Goal: Task Accomplishment & Management: Use online tool/utility

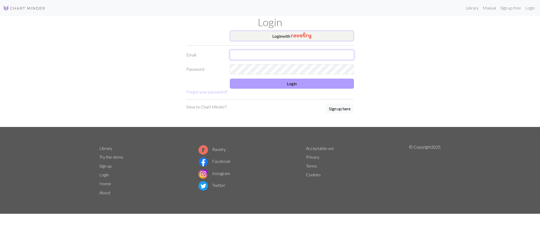
type input "[EMAIL_ADDRESS][DOMAIN_NAME]"
click at [250, 86] on button "Login" at bounding box center [292, 84] width 124 height 10
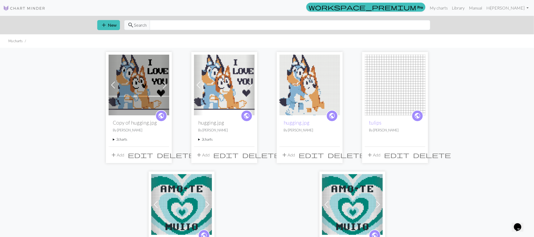
click at [223, 70] on img at bounding box center [224, 85] width 61 height 61
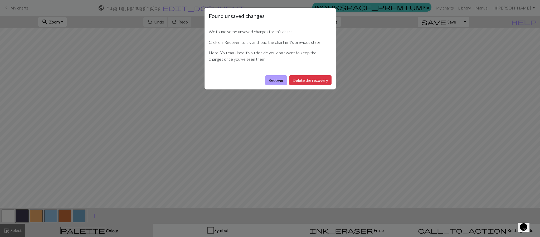
click at [280, 81] on button "Recover" at bounding box center [276, 80] width 22 height 10
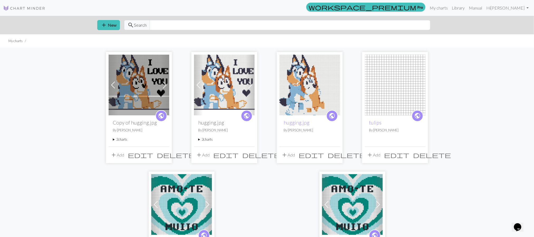
click at [146, 90] on img at bounding box center [139, 85] width 61 height 61
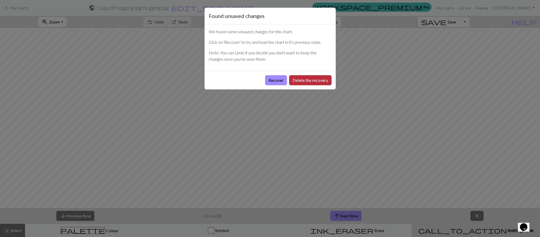
click at [307, 82] on button "Delete the recovery" at bounding box center [310, 80] width 42 height 10
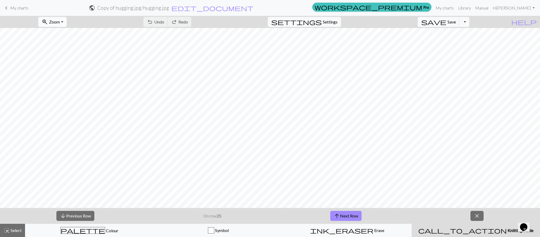
click at [59, 24] on button "zoom_in Zoom Zoom" at bounding box center [52, 22] width 28 height 10
click at [66, 36] on button "Fit all" at bounding box center [59, 34] width 42 height 8
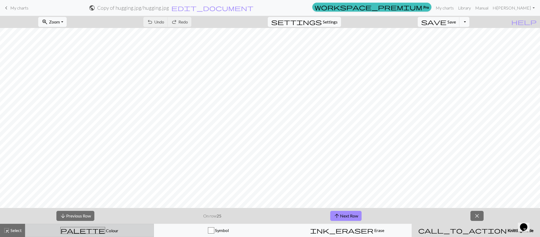
click at [126, 228] on div "palette Colour Colour" at bounding box center [89, 230] width 122 height 7
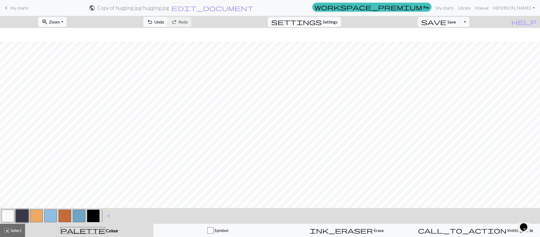
scroll to position [13, 0]
